Goal: Task Accomplishment & Management: Manage account settings

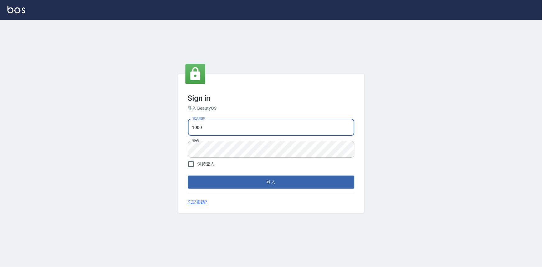
click at [203, 127] on input "1000" at bounding box center [271, 127] width 166 height 17
type input "0939069435"
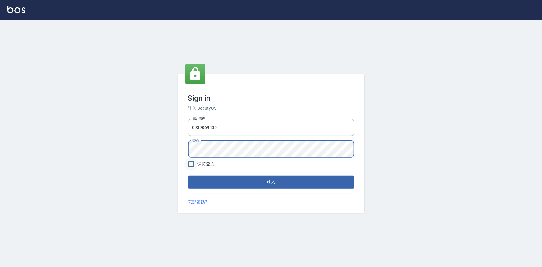
click at [191, 162] on input "保持登入" at bounding box center [190, 163] width 13 height 13
checkbox input "true"
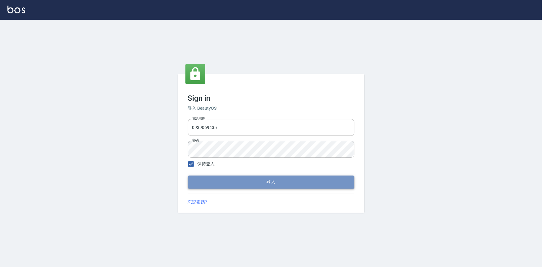
click at [269, 184] on button "登入" at bounding box center [271, 181] width 166 height 13
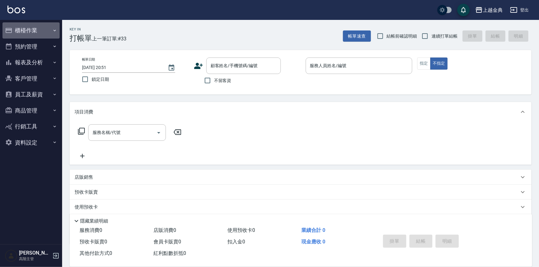
click at [55, 30] on icon "button" at bounding box center [54, 30] width 2 height 2
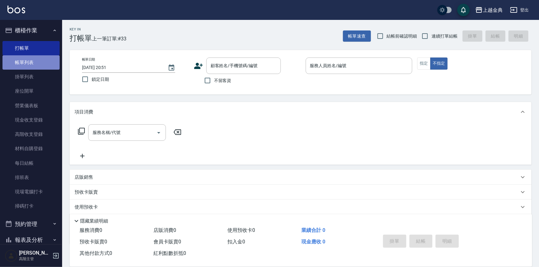
click at [38, 61] on link "帳單列表" at bounding box center [30, 62] width 57 height 14
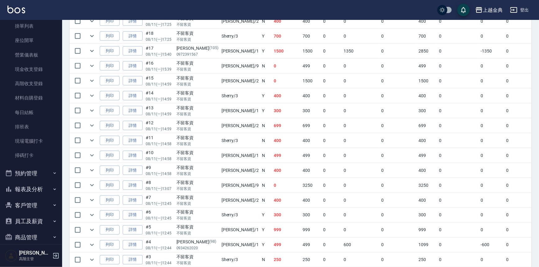
scroll to position [56, 0]
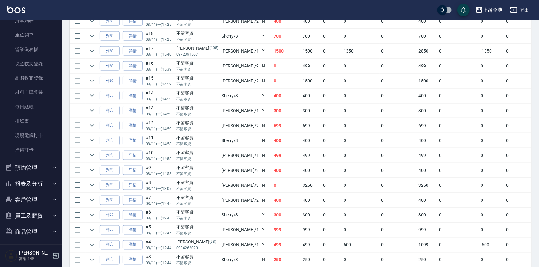
click at [52, 182] on icon "button" at bounding box center [54, 183] width 5 height 5
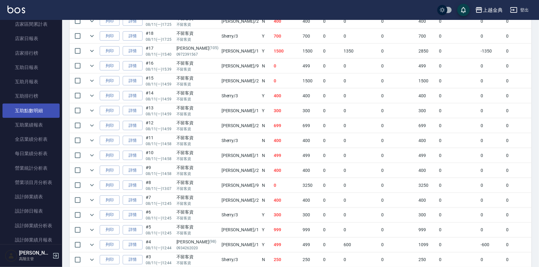
scroll to position [282, 0]
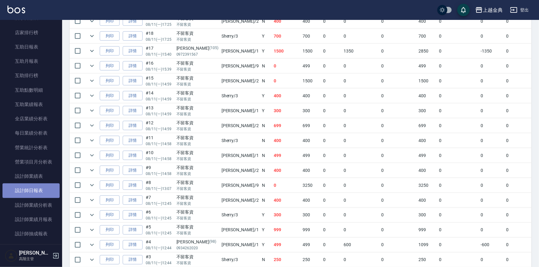
click at [40, 190] on link "設計師日報表" at bounding box center [30, 190] width 57 height 14
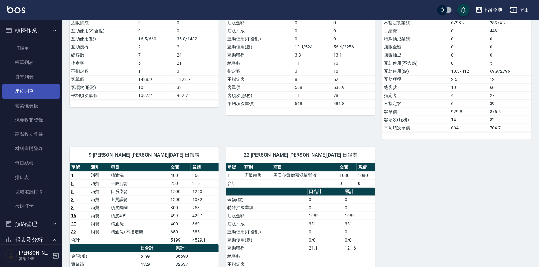
scroll to position [197, 0]
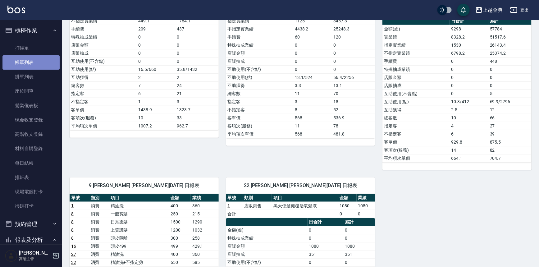
click at [34, 64] on link "帳單列表" at bounding box center [30, 62] width 57 height 14
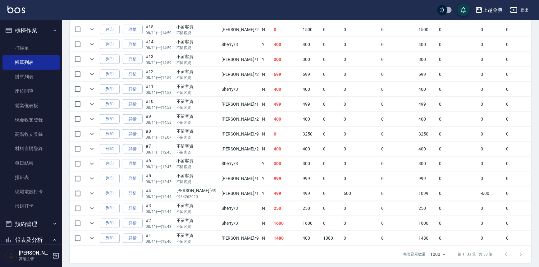
scroll to position [438, 0]
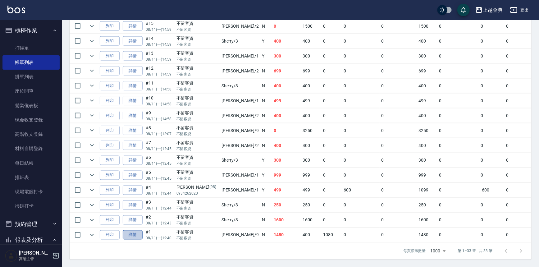
click at [136, 230] on link "詳情" at bounding box center [133, 235] width 20 height 10
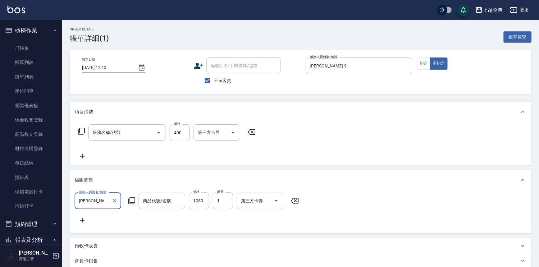
type input "[DATE] 12:40"
checkbox input "true"
type input "[PERSON_NAME]-9"
type input "精油洗(102)"
type input "黑天使髮健覆活氧髮液"
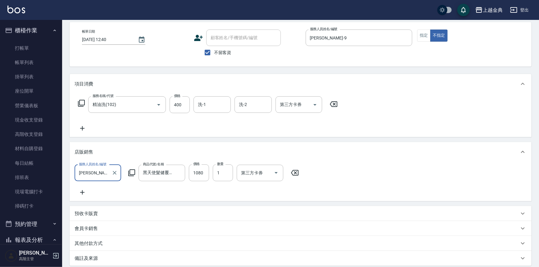
scroll to position [97, 0]
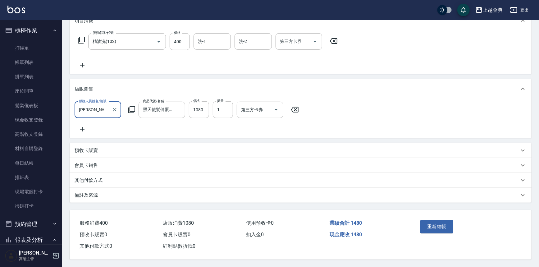
click at [124, 181] on div "其他付款方式" at bounding box center [296, 180] width 444 height 7
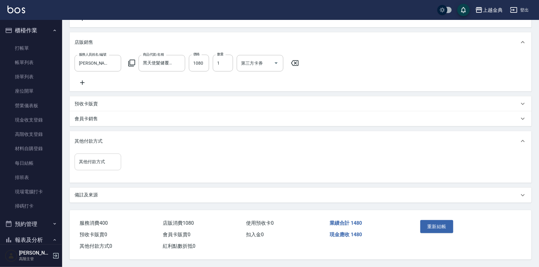
scroll to position [143, 0]
click at [102, 161] on input "其他付款方式" at bounding box center [97, 161] width 41 height 11
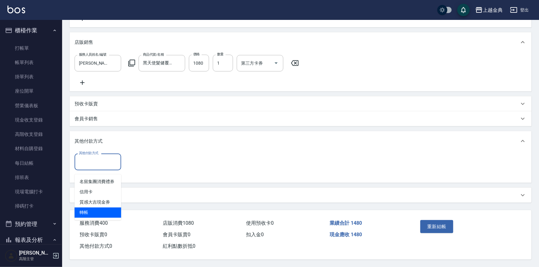
click at [97, 207] on span "轉帳" at bounding box center [97, 212] width 47 height 10
type input "轉帳"
click at [128, 159] on input "0" at bounding box center [148, 161] width 47 height 17
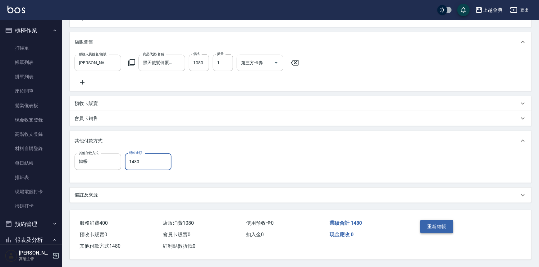
type input "1480"
click at [438, 223] on button "重新結帳" at bounding box center [436, 226] width 33 height 13
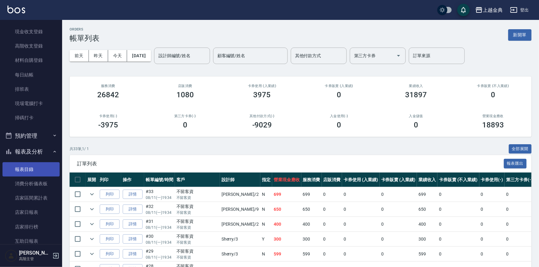
scroll to position [120, 0]
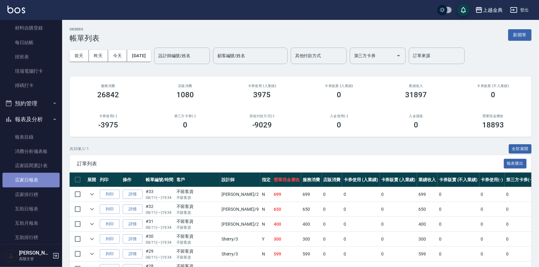
click at [37, 179] on link "店家日報表" at bounding box center [30, 180] width 57 height 14
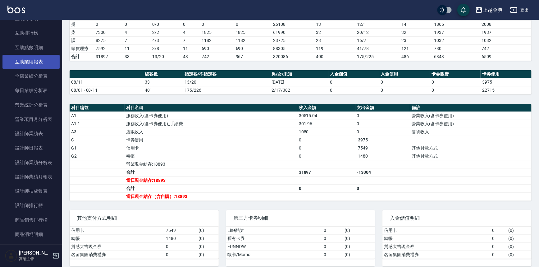
scroll to position [346, 0]
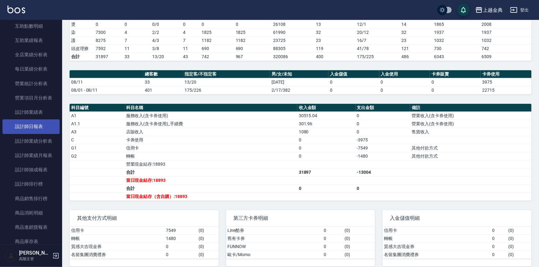
click at [31, 128] on link "設計師日報表" at bounding box center [30, 126] width 57 height 14
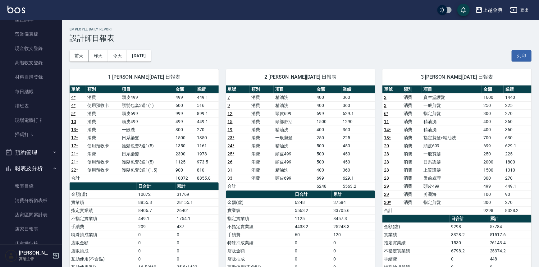
scroll to position [84, 0]
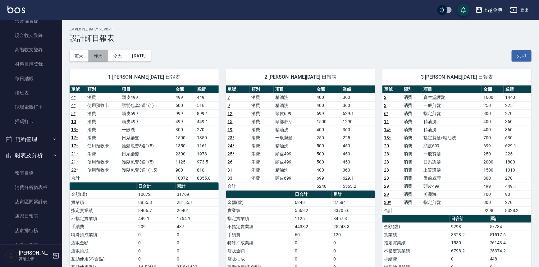
click at [95, 54] on button "昨天" at bounding box center [98, 55] width 19 height 11
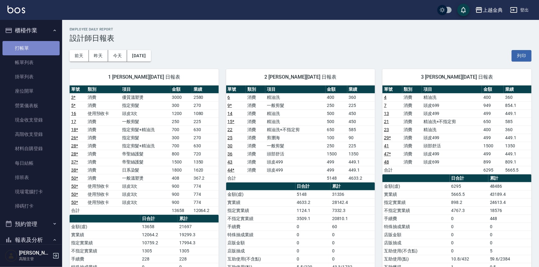
click at [39, 50] on link "打帳單" at bounding box center [30, 48] width 57 height 14
